Goal: Find specific page/section: Find specific page/section

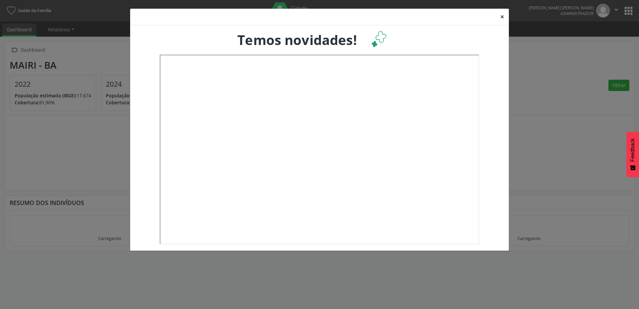
click at [501, 19] on button "×" at bounding box center [502, 17] width 13 height 16
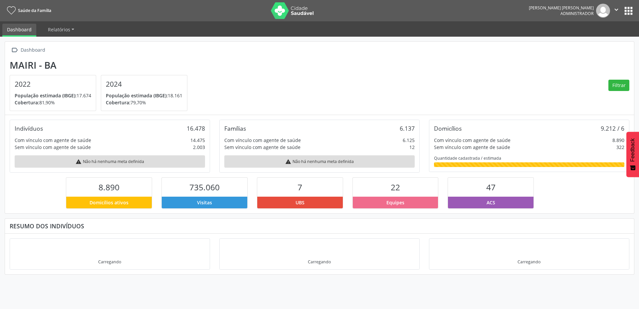
click at [632, 9] on button "apps" at bounding box center [629, 11] width 12 height 12
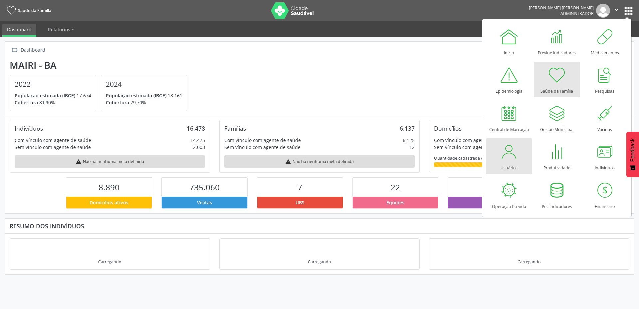
click at [508, 152] on div at bounding box center [509, 152] width 20 height 20
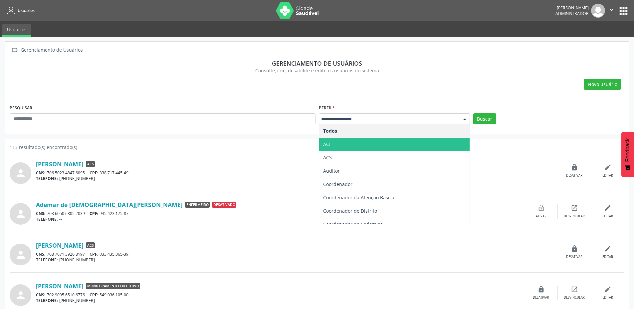
click at [372, 147] on span "ACE" at bounding box center [394, 144] width 151 height 13
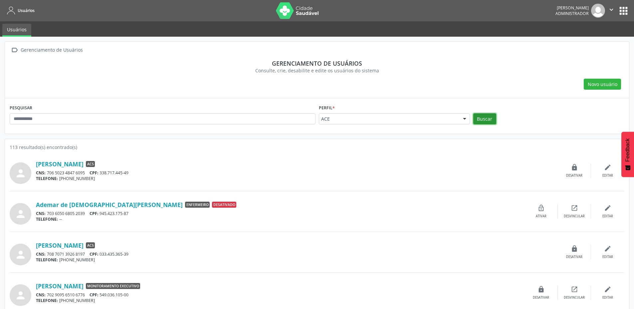
click at [483, 122] on button "Buscar" at bounding box center [485, 118] width 23 height 11
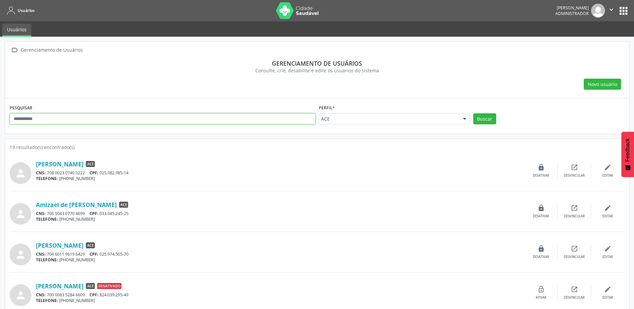
click at [119, 120] on input "text" at bounding box center [163, 118] width 306 height 11
type input "********"
click at [474, 113] on button "Buscar" at bounding box center [485, 118] width 23 height 11
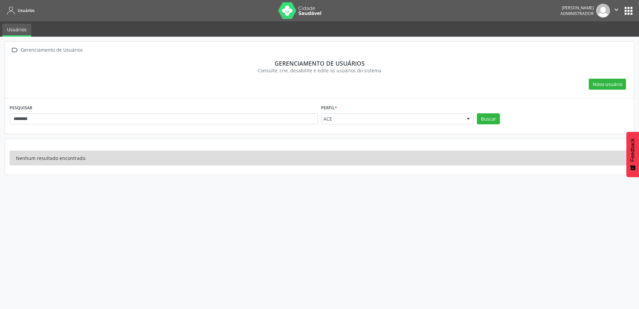
click at [121, 112] on div "PESQUISAR ********" at bounding box center [164, 116] width 312 height 26
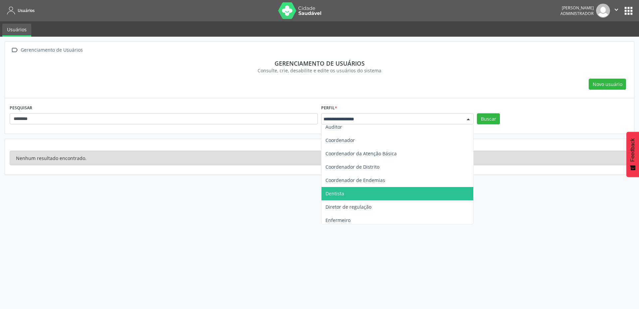
scroll to position [60, 0]
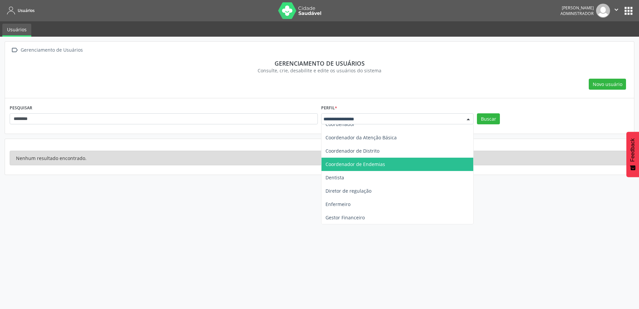
click at [373, 165] on span "Coordenador de Endemias" at bounding box center [356, 164] width 60 height 6
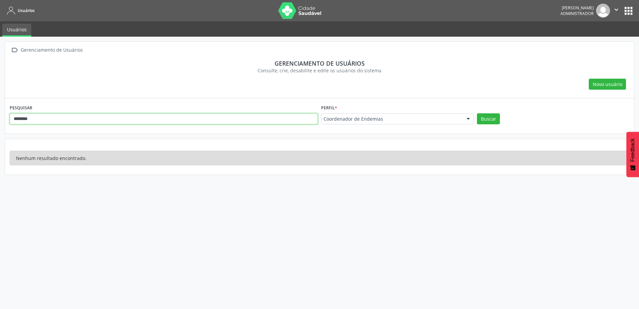
drag, startPoint x: 75, startPoint y: 117, endPoint x: 0, endPoint y: 117, distance: 75.3
click at [0, 117] on div " Gerenciamento de Usuários Gerenciamento de usuários Consulte, crie, desabilit…" at bounding box center [319, 173] width 639 height 272
click at [489, 114] on button "Buscar" at bounding box center [488, 118] width 23 height 11
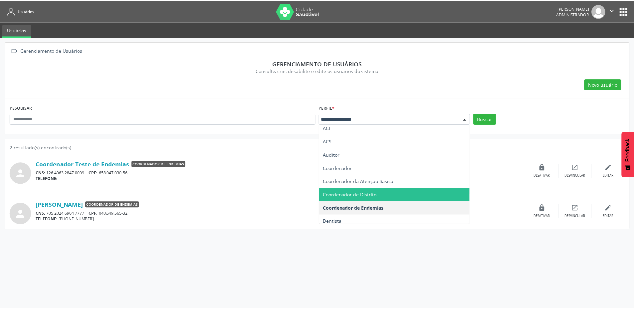
scroll to position [0, 0]
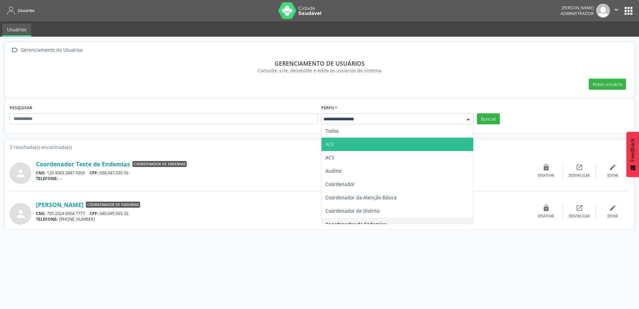
click at [365, 143] on span "ACE" at bounding box center [398, 144] width 152 height 13
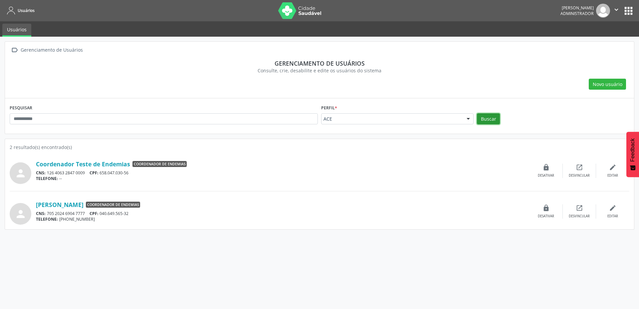
drag, startPoint x: 490, startPoint y: 124, endPoint x: 484, endPoint y: 118, distance: 8.0
click at [490, 124] on button "Buscar" at bounding box center [488, 118] width 23 height 11
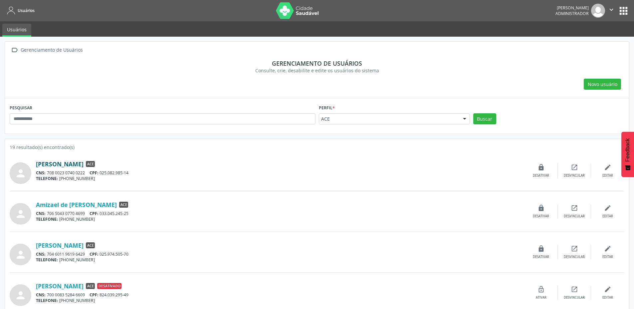
click at [72, 164] on link "Alex Amaral de Oliveira" at bounding box center [60, 163] width 48 height 7
